Goal: Task Accomplishment & Management: Use online tool/utility

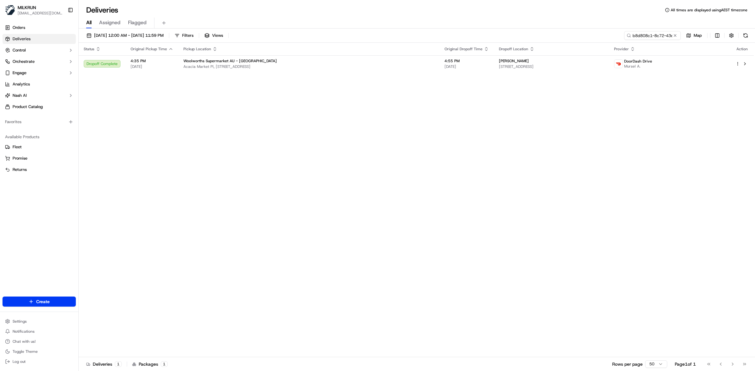
click at [320, 152] on div "Status Original Pickup Time Pickup Location Original Dropoff Time Dropoff Locat…" at bounding box center [416, 200] width 675 height 315
drag, startPoint x: 677, startPoint y: 35, endPoint x: 667, endPoint y: 36, distance: 9.8
click at [676, 35] on button at bounding box center [675, 35] width 6 height 6
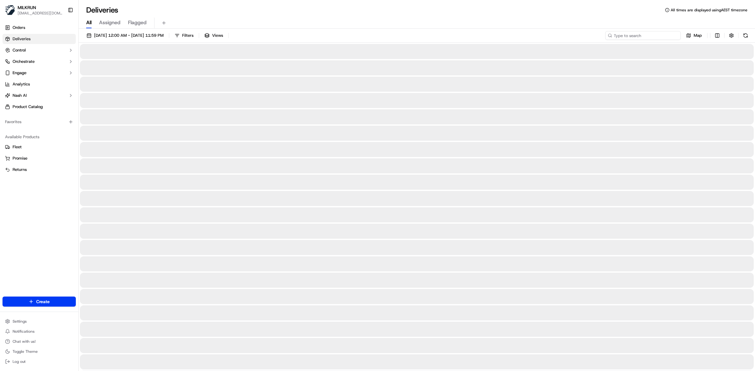
click at [667, 36] on input at bounding box center [642, 35] width 75 height 9
paste input "Jake Gablonski"
type input "Jake Gablonski"
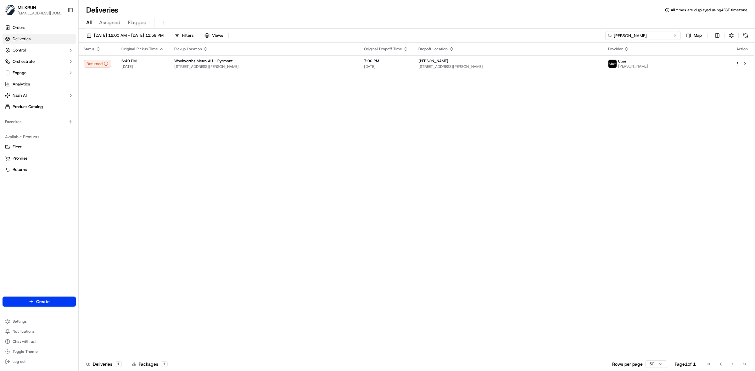
click at [654, 33] on input "Jake Gablonski" at bounding box center [642, 35] width 75 height 9
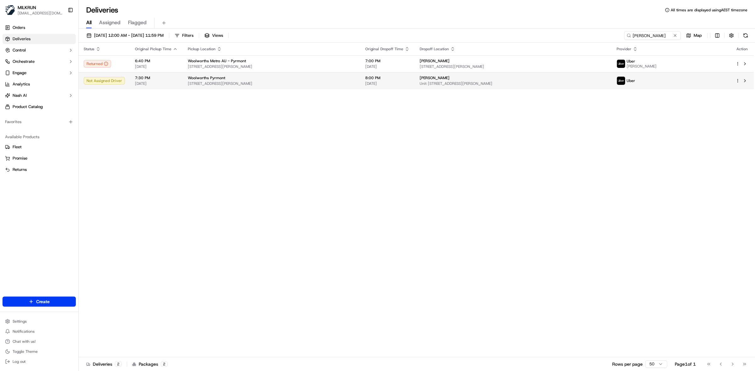
click at [470, 81] on div "Jake Gablonski" at bounding box center [513, 77] width 187 height 5
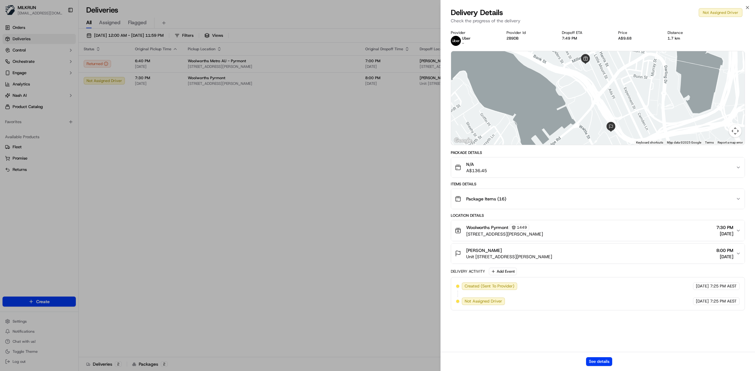
drag, startPoint x: 374, startPoint y: 194, endPoint x: 388, endPoint y: 139, distance: 57.1
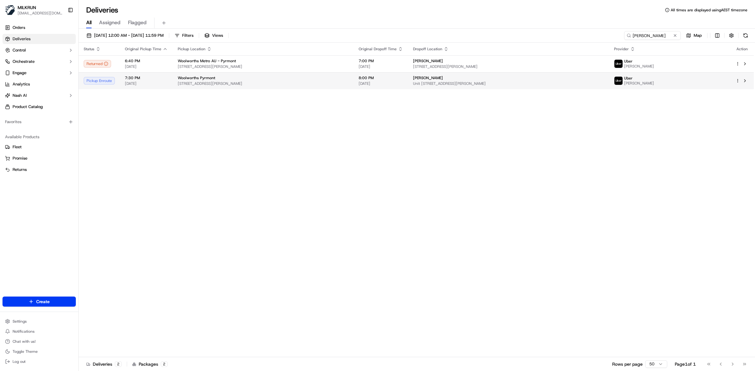
click at [260, 76] on div "Woolworths Pyrmont" at bounding box center [263, 77] width 171 height 5
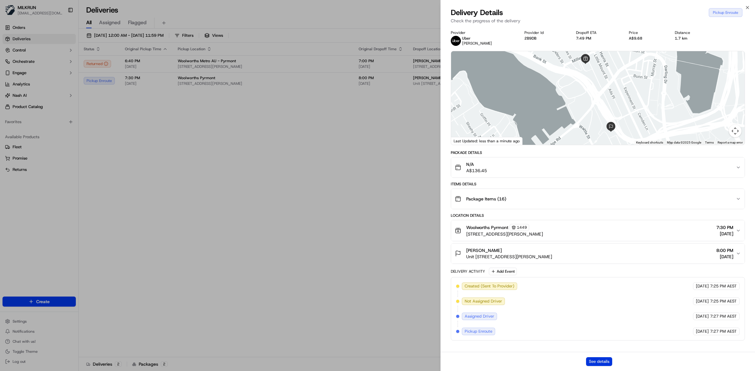
click at [596, 362] on button "See details" at bounding box center [599, 362] width 26 height 9
click at [444, 150] on div "Provider Uber CAMILLIA C. Provider Id 2B9DB Dropoff ETA 7:49 PM Price A$9.68 Di…" at bounding box center [598, 192] width 314 height 333
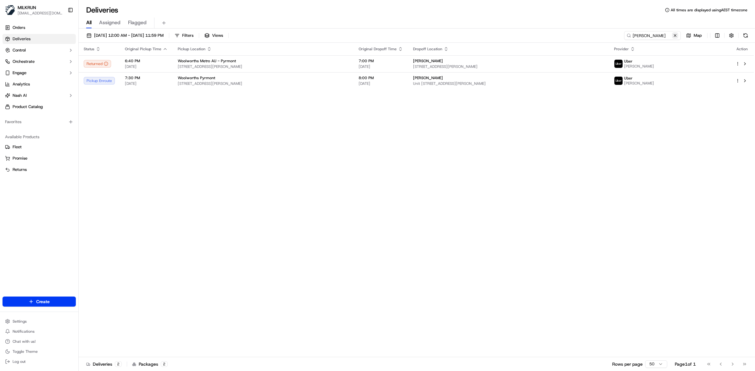
click at [675, 34] on button at bounding box center [675, 35] width 6 height 6
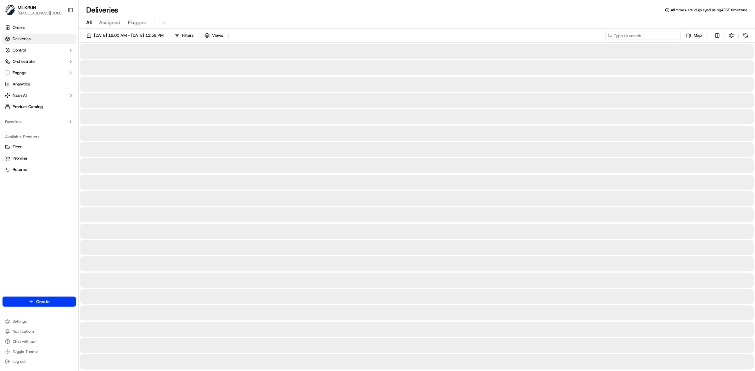
click at [649, 34] on input at bounding box center [642, 35] width 75 height 9
paste input "8242141d-82c6-4643-bd5e-f788697e0559"
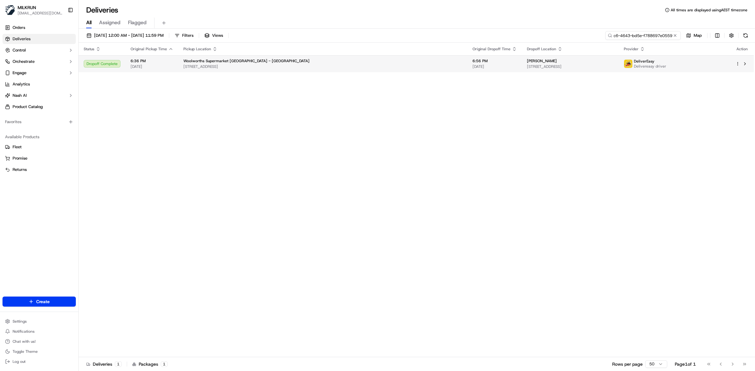
type input "8242141d-82c6-4643-bd5e-f788697e0559"
click at [527, 64] on span "168 Bealey Avenue, Christchurch Central City, Canterbury Region 8013, NZ" at bounding box center [570, 66] width 87 height 5
click at [675, 35] on button at bounding box center [675, 35] width 6 height 6
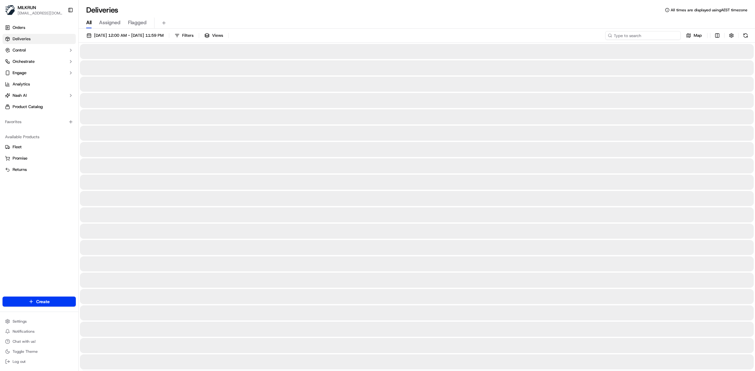
click at [646, 35] on input at bounding box center [642, 35] width 75 height 9
paste input "bd9ee1f9-93bb-460a-82cf-3725d9c61d07"
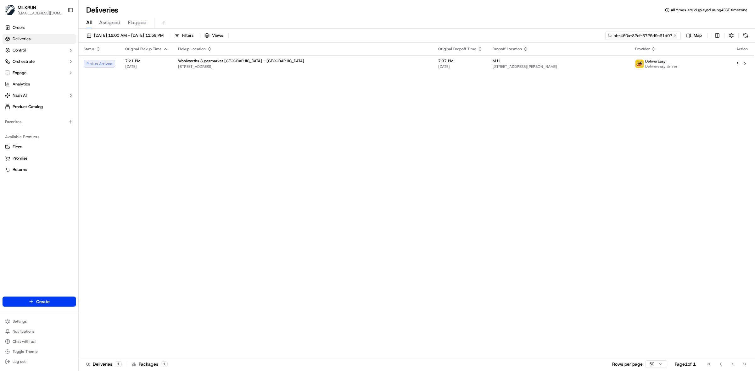
type input "bd9ee1f9-93bb-460a-82cf-3725d9c61d07"
click at [285, 63] on div "Woolworths Supermarket NZ - DUNEDIN CENTRAL" at bounding box center [303, 60] width 250 height 5
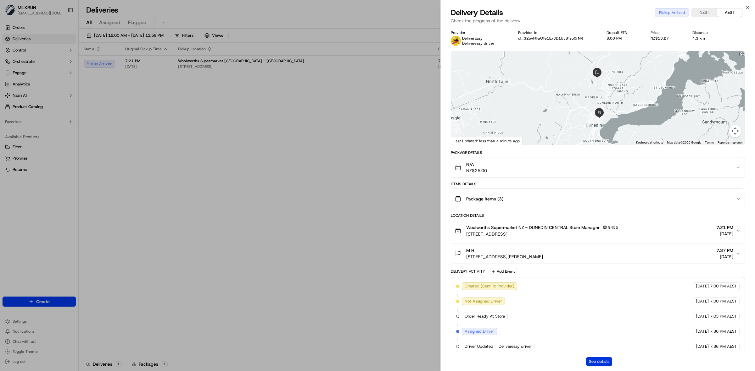
click at [605, 359] on button "See details" at bounding box center [599, 362] width 26 height 9
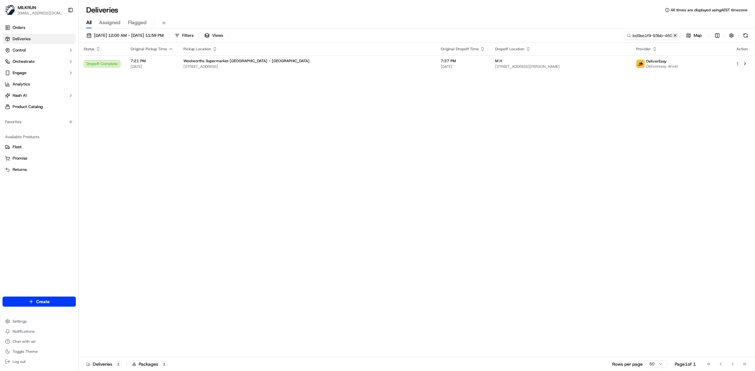
click at [674, 34] on button at bounding box center [675, 35] width 6 height 6
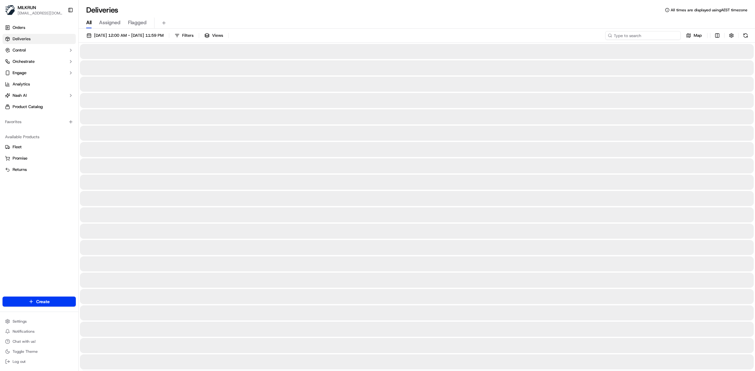
click at [647, 35] on input at bounding box center [642, 35] width 75 height 9
paste input "9f64edaa-1657-4fb7-9dc6-41450c8f8342"
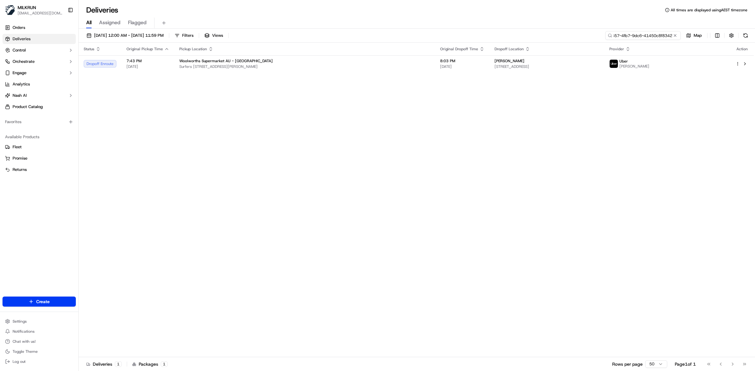
type input "9f64edaa-1657-4fb7-9dc6-41450c8f8342"
click at [370, 60] on div "Woolworths Supermarket AU - Surfers Paradise" at bounding box center [304, 60] width 251 height 5
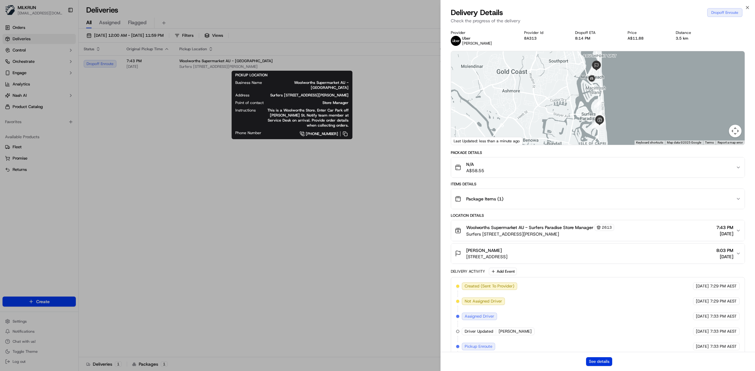
click at [602, 360] on button "See details" at bounding box center [599, 362] width 26 height 9
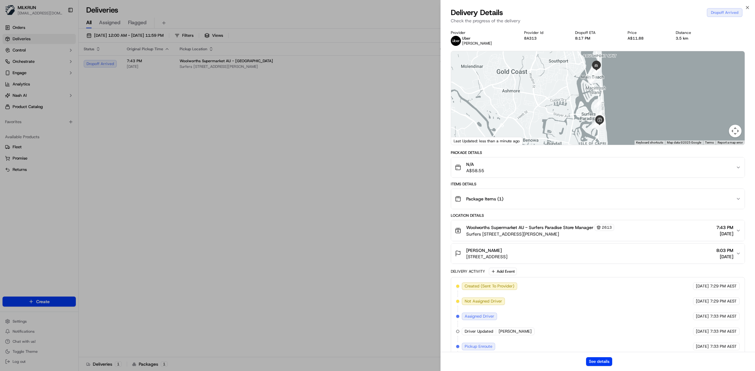
drag, startPoint x: 317, startPoint y: 249, endPoint x: 290, endPoint y: 213, distance: 45.7
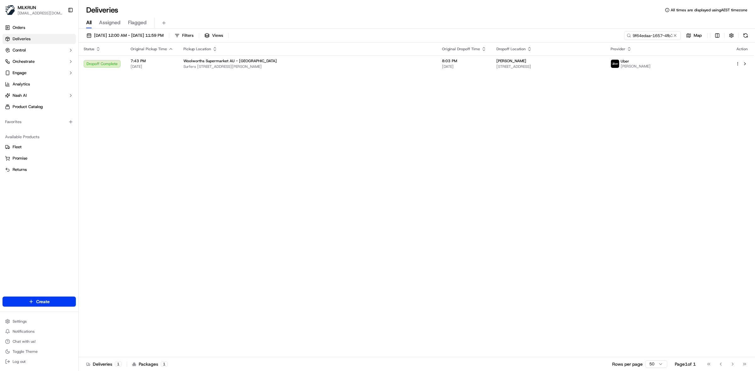
click at [677, 35] on button at bounding box center [675, 35] width 6 height 6
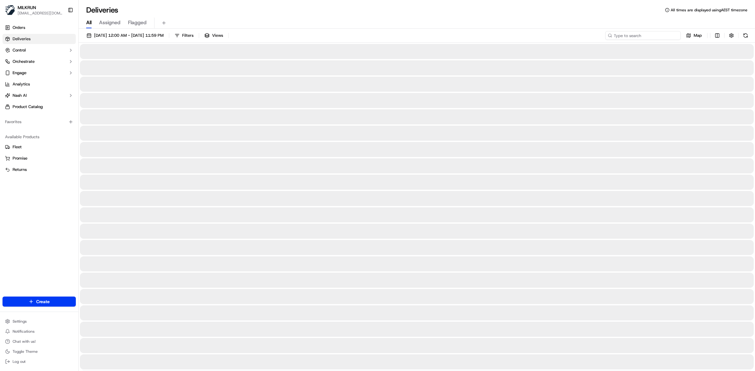
click at [653, 36] on input at bounding box center [642, 35] width 75 height 9
paste input "741423c1-e43b-4bb9-8078-a47e68778230"
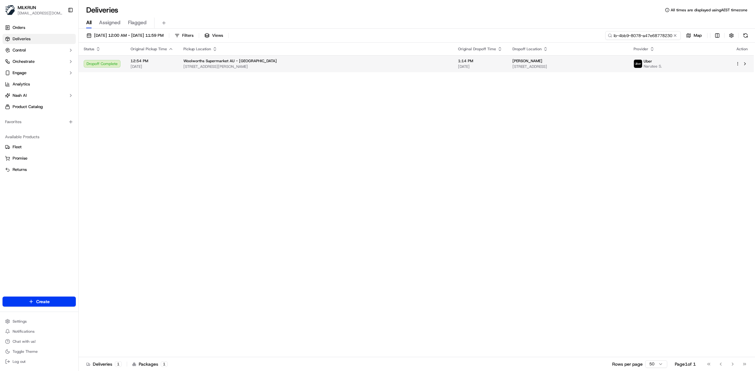
type input "741423c1-e43b-4bb9-8078-a47e68778230"
click at [288, 68] on span "17 Smith St, Chatswood, NSW 2067, AU" at bounding box center [315, 66] width 265 height 5
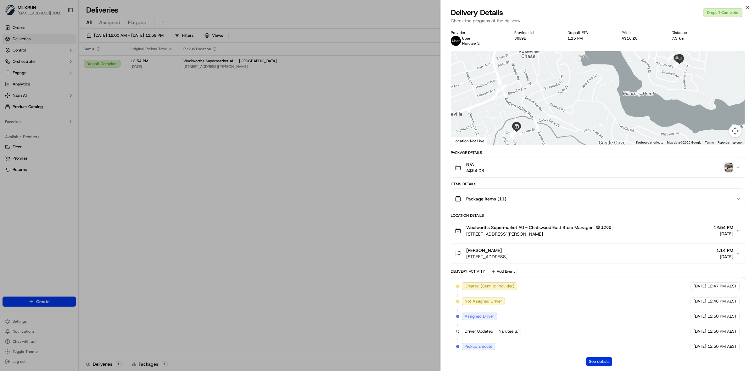
click at [603, 359] on button "See details" at bounding box center [599, 362] width 26 height 9
drag, startPoint x: 302, startPoint y: 202, endPoint x: 327, endPoint y: 114, distance: 91.3
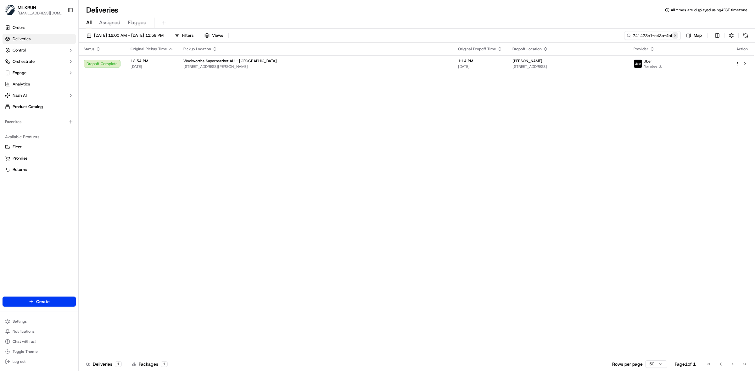
click at [673, 36] on button at bounding box center [675, 35] width 6 height 6
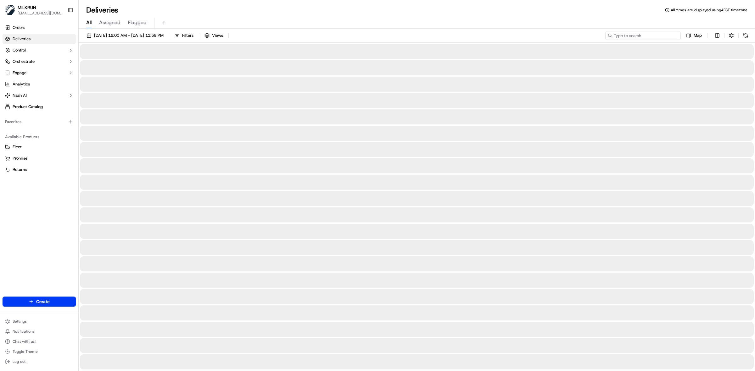
click at [645, 35] on input at bounding box center [642, 35] width 75 height 9
paste input "518e642f-b7eb-4513-b035-852bcf8a756d"
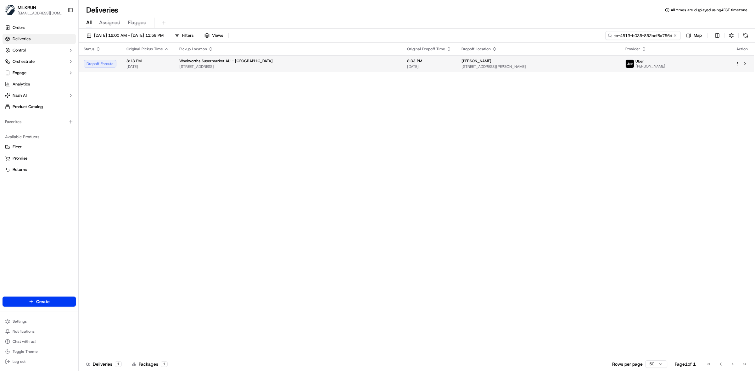
type input "518e642f-b7eb-4513-b035-852bcf8a756d"
click at [307, 61] on div "Woolworths Supermarket AU - North Parramatta" at bounding box center [288, 60] width 218 height 5
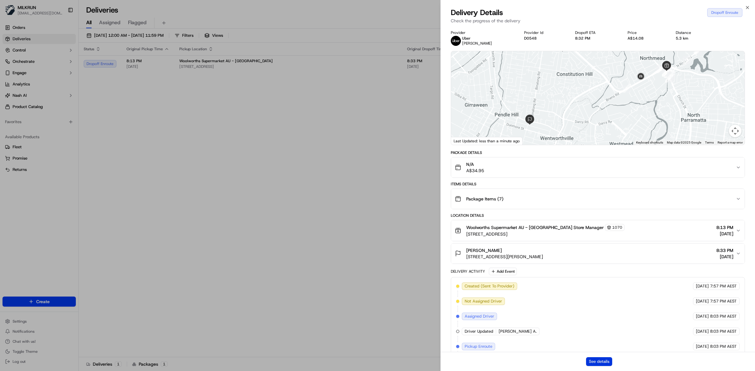
click at [599, 360] on button "See details" at bounding box center [599, 362] width 26 height 9
drag, startPoint x: 344, startPoint y: 169, endPoint x: 341, endPoint y: 145, distance: 23.9
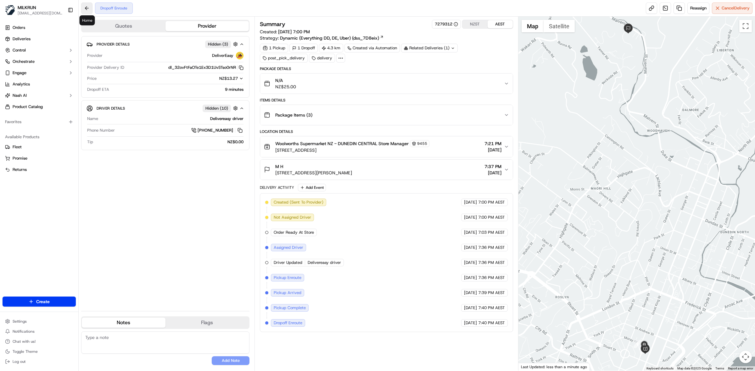
click at [87, 9] on button at bounding box center [86, 8] width 11 height 11
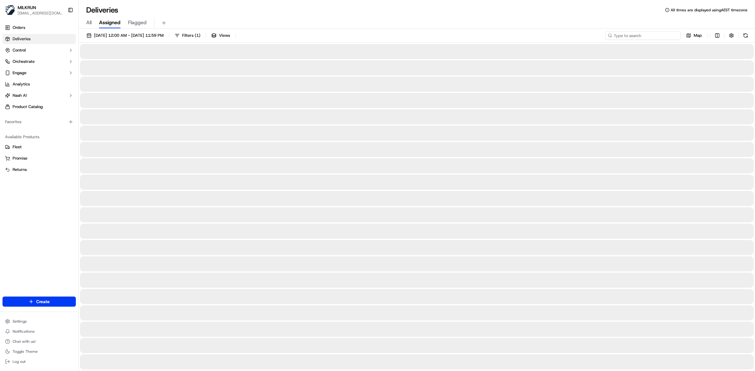
click at [656, 35] on input at bounding box center [642, 35] width 75 height 9
paste input "fc45232e-ee8b-4e22-96c4-65eac7c3b760"
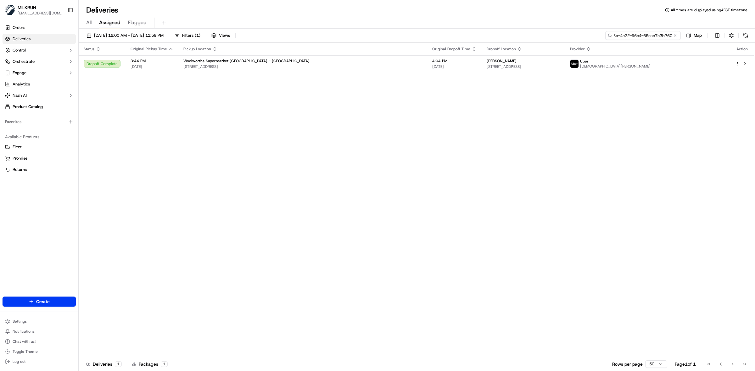
type input "fc45232e-ee8b-4e22-96c4-65eac7c3b760"
click at [351, 60] on div "Woolworths Supermarket [GEOGRAPHIC_DATA] - [GEOGRAPHIC_DATA]" at bounding box center [302, 60] width 239 height 5
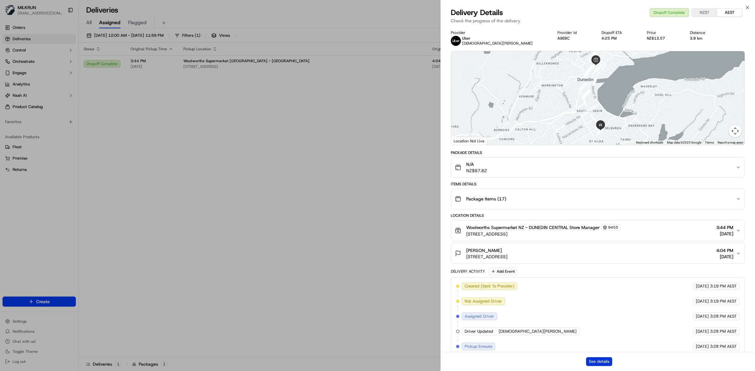
click at [601, 359] on button "See details" at bounding box center [599, 362] width 26 height 9
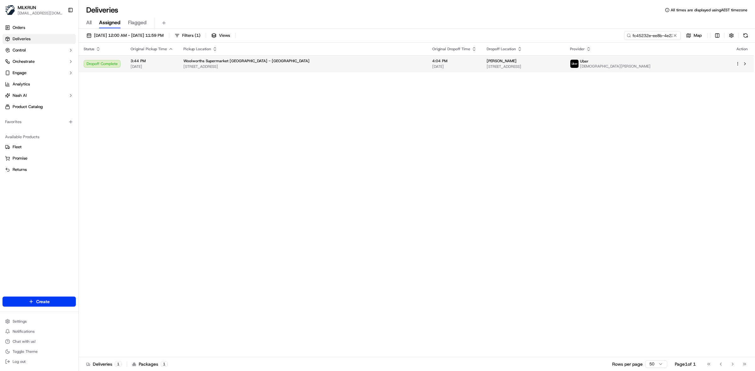
drag, startPoint x: 481, startPoint y: 59, endPoint x: 445, endPoint y: 59, distance: 35.2
click at [487, 59] on div "[PERSON_NAME]" at bounding box center [523, 60] width 73 height 5
copy span "[PERSON_NAME]"
click at [90, 21] on span "All" at bounding box center [88, 23] width 5 height 8
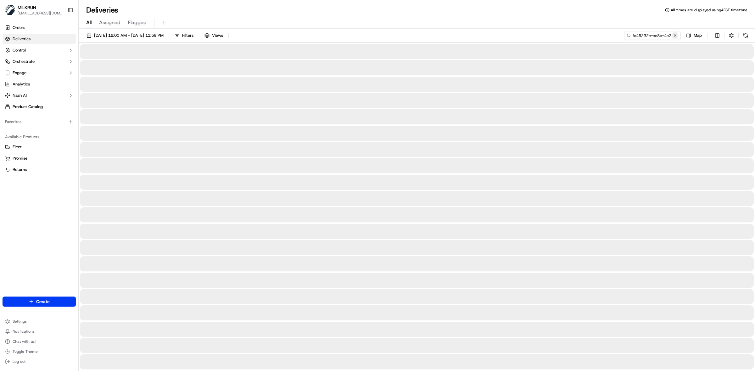
click at [675, 35] on button at bounding box center [675, 35] width 6 height 6
click at [643, 35] on input at bounding box center [642, 35] width 75 height 9
paste input "Narelle Jakeway"
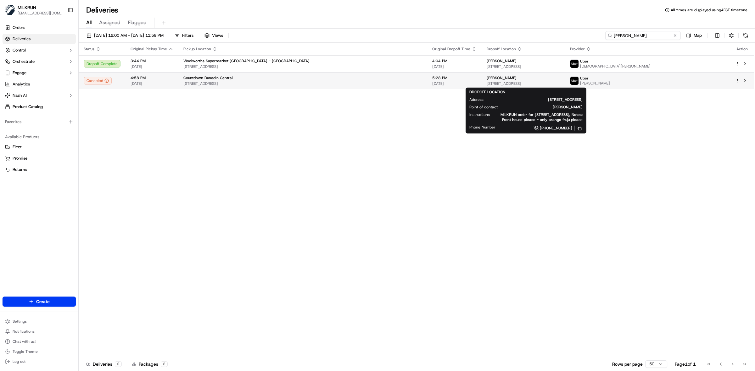
type input "Narelle Jakeway"
click at [535, 82] on span "22 Begg Street, St Kilda, Dunedin 9012, New Zealand" at bounding box center [523, 83] width 73 height 5
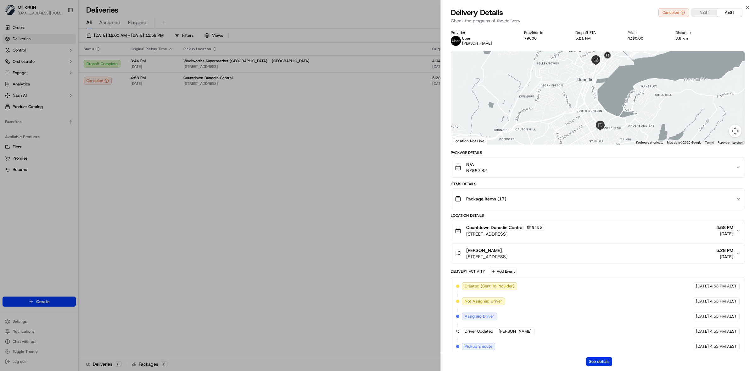
click at [602, 362] on button "See details" at bounding box center [599, 362] width 26 height 9
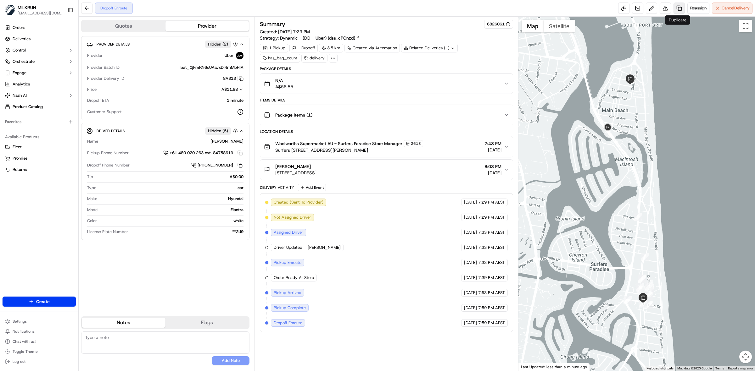
click at [677, 10] on link at bounding box center [678, 8] width 11 height 11
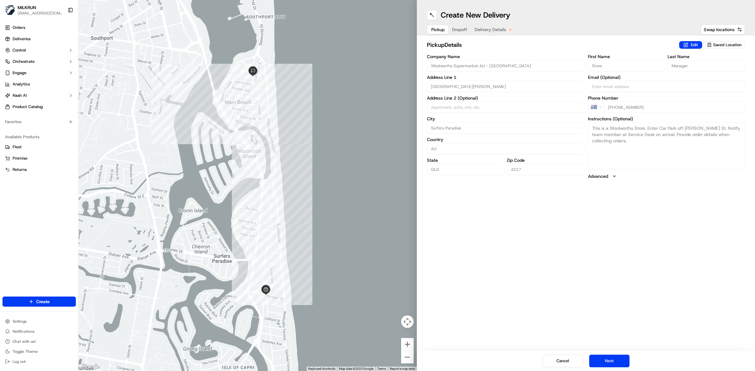
click at [480, 24] on div "Pickup Dropoff Delivery Details" at bounding box center [472, 29] width 91 height 11
click at [482, 25] on button "Delivery Details" at bounding box center [494, 29] width 46 height 9
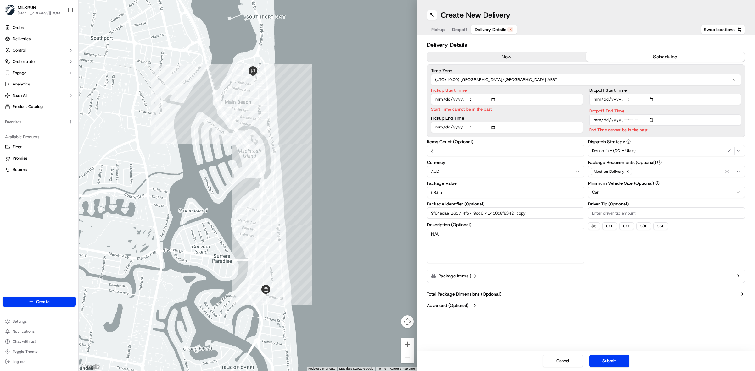
click at [502, 58] on button "now" at bounding box center [506, 56] width 159 height 9
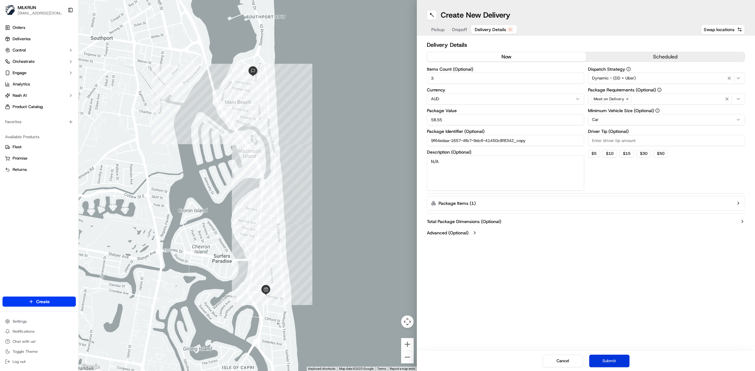
click at [615, 362] on button "Submit" at bounding box center [609, 361] width 40 height 13
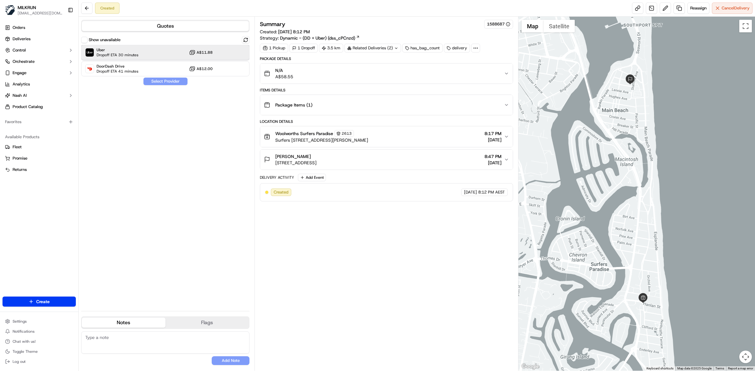
click at [146, 53] on div "Uber Dropoff ETA 30 minutes A$11.88" at bounding box center [165, 52] width 168 height 15
click at [163, 82] on button "Assign Provider" at bounding box center [165, 82] width 45 height 8
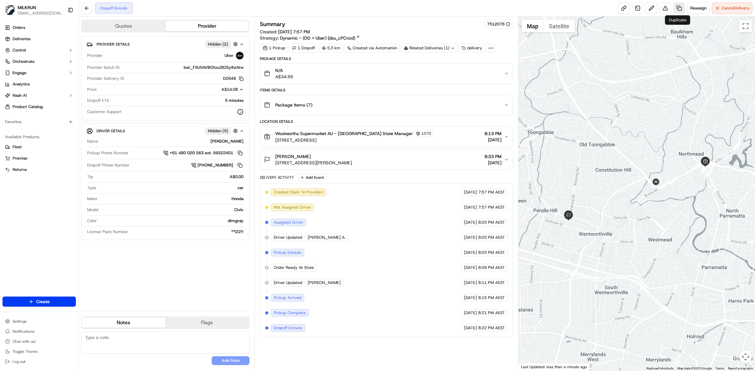
click at [679, 9] on link at bounding box center [678, 8] width 11 height 11
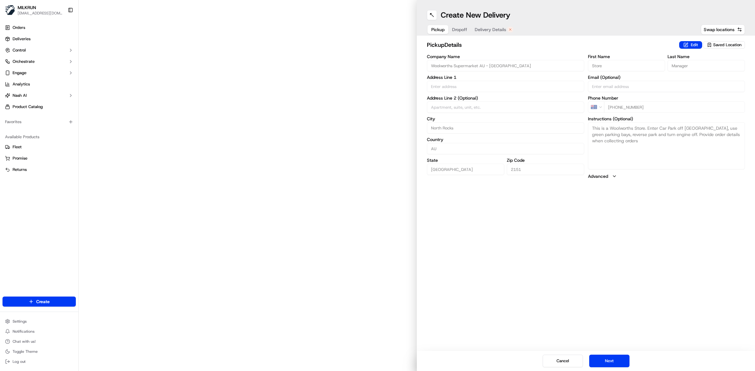
type input "1-9 N Rocks Rd"
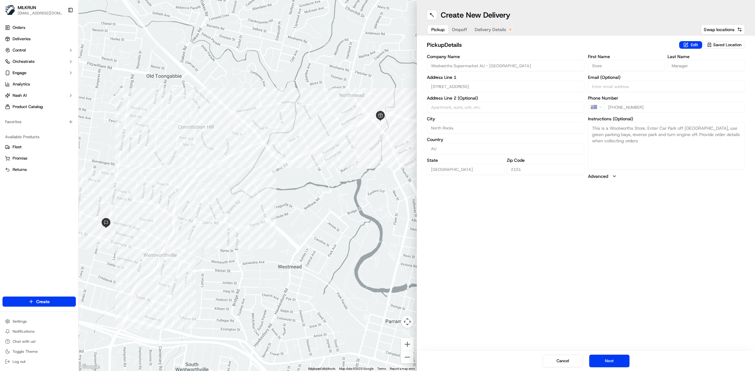
click at [493, 29] on span "Delivery Details" at bounding box center [490, 29] width 31 height 6
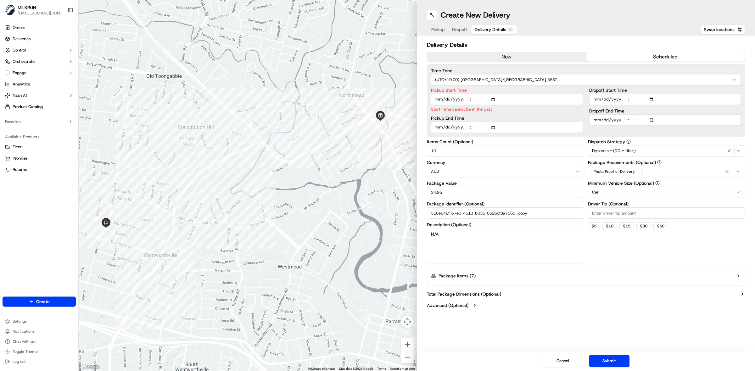
click at [517, 57] on button "now" at bounding box center [506, 56] width 159 height 9
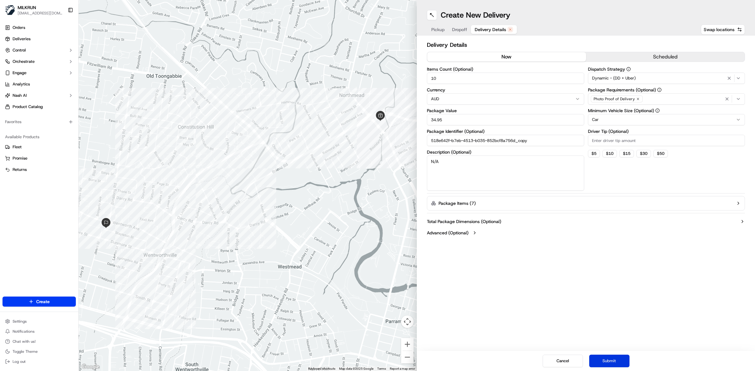
click at [602, 359] on button "Submit" at bounding box center [609, 361] width 40 height 13
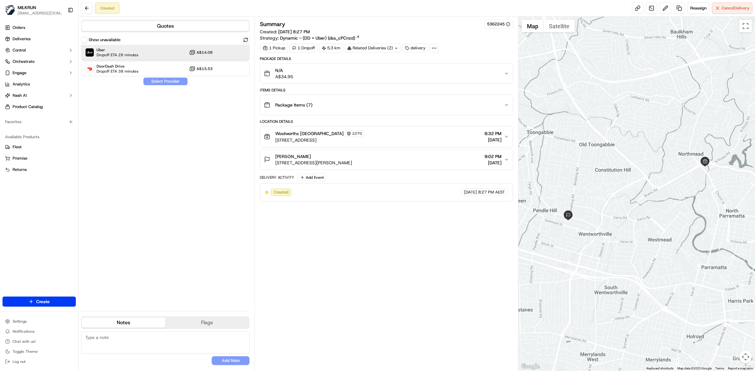
click at [139, 53] on div "Uber Dropoff ETA 28 minutes A$14.08" at bounding box center [165, 52] width 168 height 15
click at [165, 81] on button "Assign Provider" at bounding box center [165, 82] width 45 height 8
